Goal: Task Accomplishment & Management: Use online tool/utility

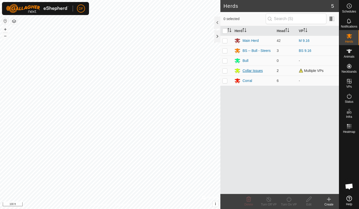
click at [253, 70] on div "Collar Issues" at bounding box center [252, 70] width 20 height 5
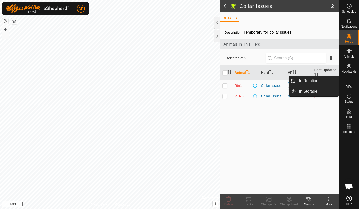
click at [350, 81] on icon at bounding box center [349, 81] width 5 height 5
click at [318, 80] on link "In Rotation" at bounding box center [317, 81] width 43 height 10
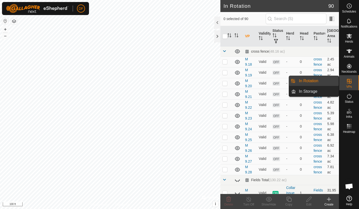
click at [318, 80] on link "In Rotation" at bounding box center [317, 81] width 43 height 10
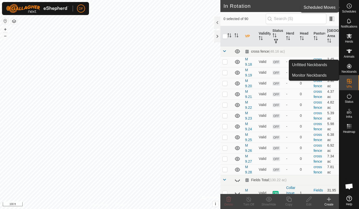
click at [347, 8] on icon at bounding box center [349, 6] width 6 height 6
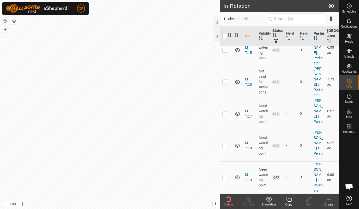
scroll to position [1417, 0]
checkbox input "false"
checkbox input "true"
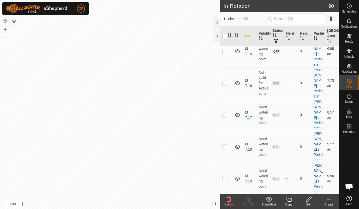
checkbox input "true"
click at [328, 201] on icon at bounding box center [329, 199] width 6 height 6
